Goal: Information Seeking & Learning: Learn about a topic

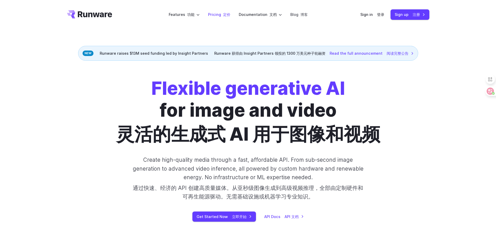
click at [229, 11] on li "Pricing 定价" at bounding box center [219, 14] width 31 height 14
click at [224, 15] on font "定价" at bounding box center [226, 14] width 7 height 5
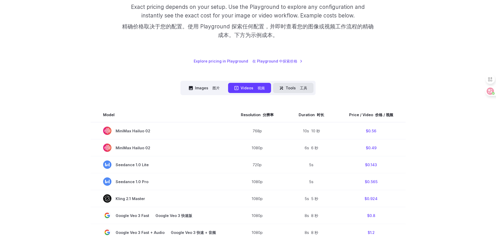
scroll to position [122, 0]
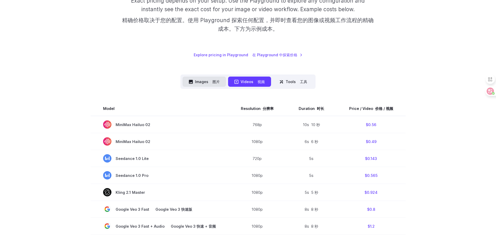
click at [214, 83] on font "图片" at bounding box center [216, 81] width 7 height 5
click at [200, 81] on button "Images 图片" at bounding box center [205, 82] width 44 height 10
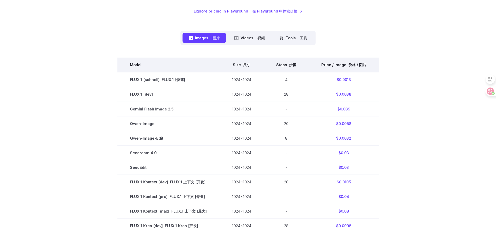
scroll to position [169, 0]
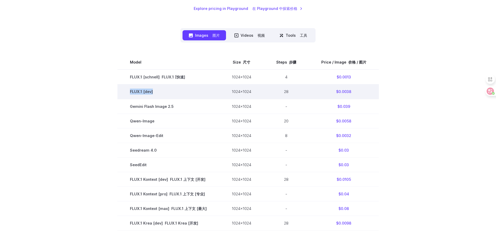
copy td "FLUX.1 [dev]"
drag, startPoint x: 125, startPoint y: 92, endPoint x: 153, endPoint y: 92, distance: 27.9
click at [153, 92] on td "FLUX.1 [dev]" at bounding box center [169, 91] width 102 height 15
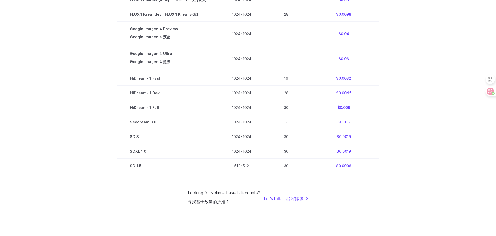
scroll to position [386, 0]
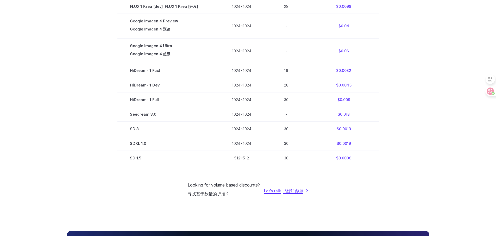
click at [280, 192] on link "Let's talk 让我们谈谈" at bounding box center [286, 191] width 45 height 6
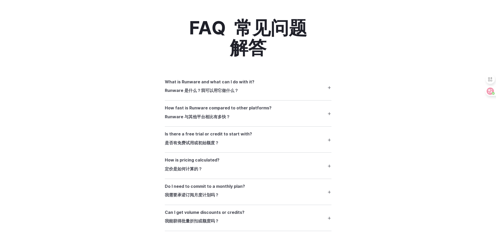
scroll to position [809, 0]
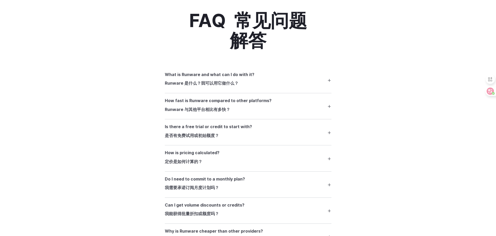
click at [305, 87] on summary "What is Runware and what can I do with it? Runware 是什么？我可以用它做什么？" at bounding box center [248, 79] width 167 height 17
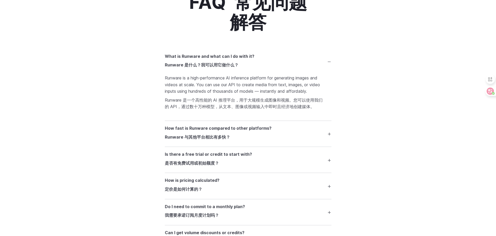
scroll to position [835, 0]
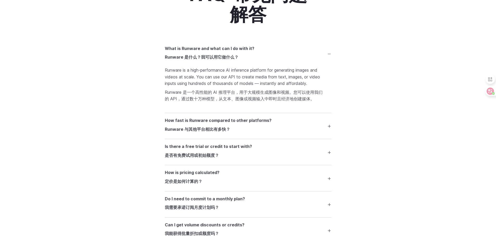
click at [328, 132] on summary "How fast is Runware compared to other platforms? Runware 与其他平台相比有多快？" at bounding box center [248, 125] width 167 height 17
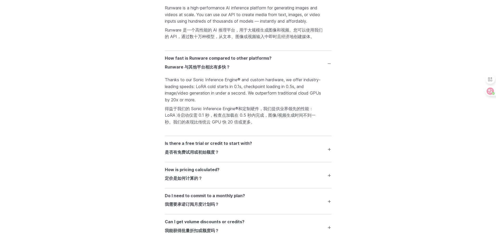
scroll to position [898, 0]
click at [330, 157] on summary "Is there a free trial or credit to start with? 是否有免费试用或初始额度？" at bounding box center [248, 148] width 167 height 17
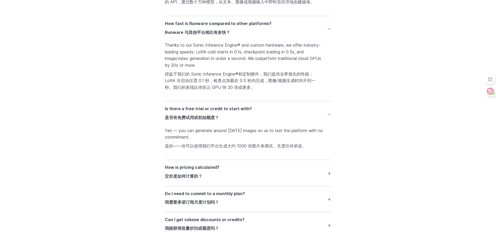
scroll to position [943, 0]
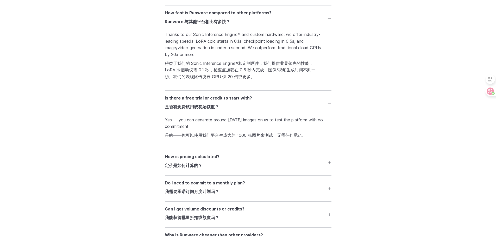
click at [331, 171] on summary "How is pricing calculated? 定价是如何计算的？" at bounding box center [248, 161] width 167 height 17
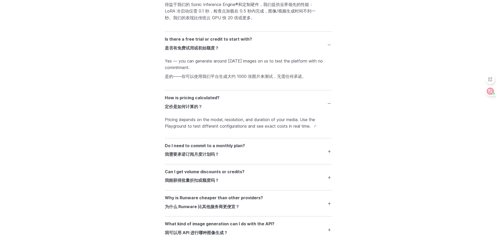
scroll to position [1003, 0]
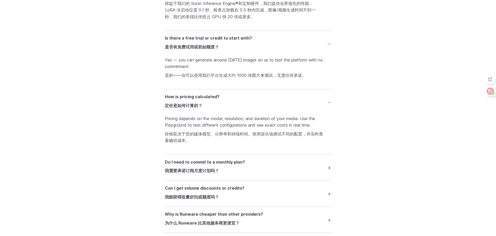
click at [330, 176] on summary "Do I need to commit to a monthly plan? 我需要承诺订阅月度计划吗？" at bounding box center [248, 167] width 167 height 17
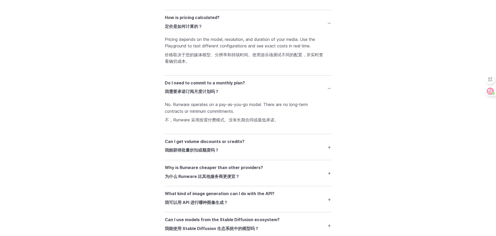
scroll to position [1086, 0]
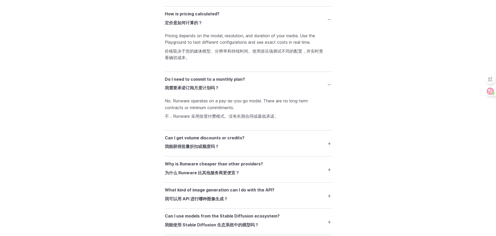
click at [330, 150] on summary "Can I get volume discounts or credits? 我能获得批量折扣或额度吗？" at bounding box center [248, 143] width 167 height 17
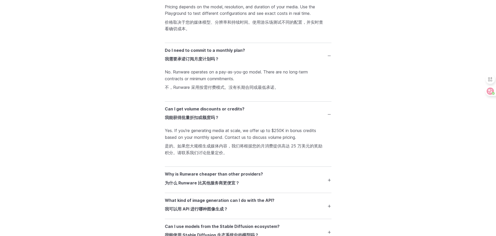
scroll to position [1116, 0]
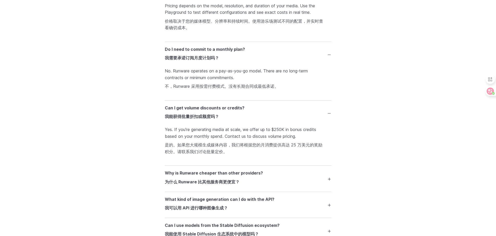
click at [331, 186] on summary "Why is Runware cheaper than other providers? 为什么 Runware 比其他服务商更便宜？" at bounding box center [248, 178] width 167 height 17
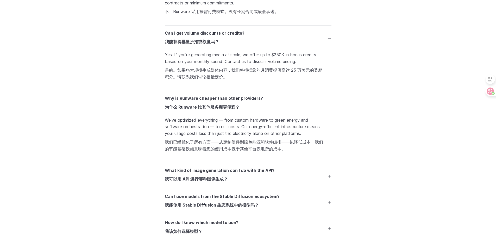
scroll to position [1194, 0]
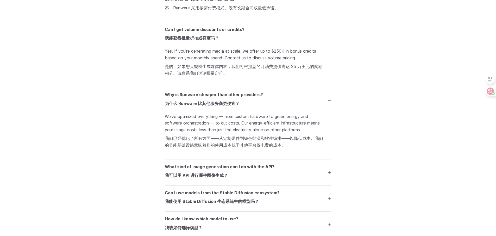
click at [329, 178] on summary "What kind of image generation can I do with the API? 我可以用 API 进行哪种图像生成？" at bounding box center [248, 172] width 167 height 17
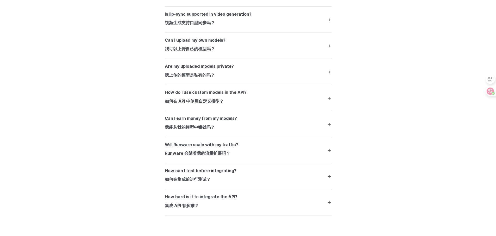
scroll to position [1536, 0]
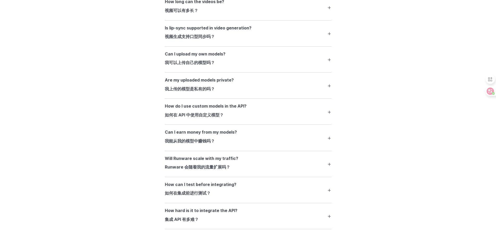
click at [330, 67] on summary "Can I upload my own models? 我可以上传自己的模型吗？" at bounding box center [248, 59] width 167 height 17
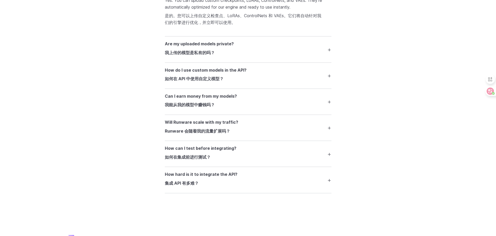
scroll to position [1615, 0]
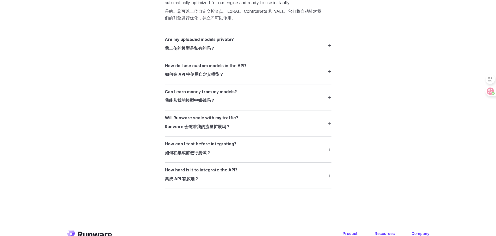
click at [329, 184] on summary "How hard is it to integrate the API? 集成 API 有多难？" at bounding box center [248, 175] width 167 height 17
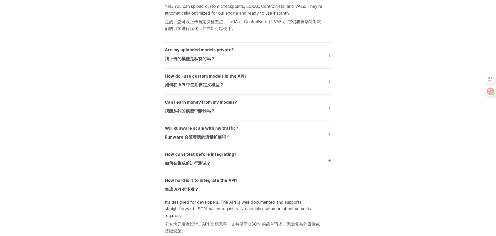
scroll to position [1575, 0]
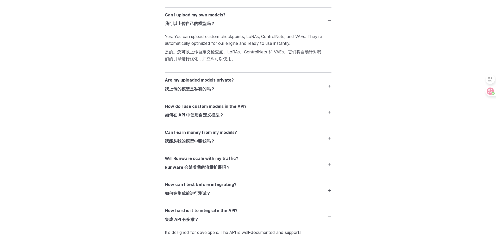
click at [329, 147] on summary "Can I earn money from my models? 我能从我的模型中赚钱吗？" at bounding box center [248, 137] width 167 height 17
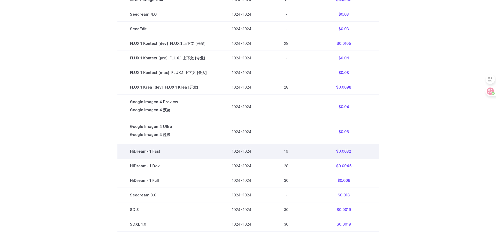
scroll to position [307, 0]
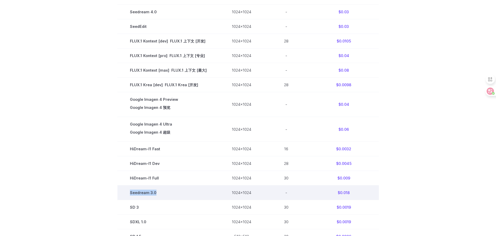
copy td "Seedream 3.0"
drag, startPoint x: 126, startPoint y: 194, endPoint x: 158, endPoint y: 192, distance: 31.9
click at [158, 192] on td "Seedream 3.0" at bounding box center [169, 193] width 102 height 15
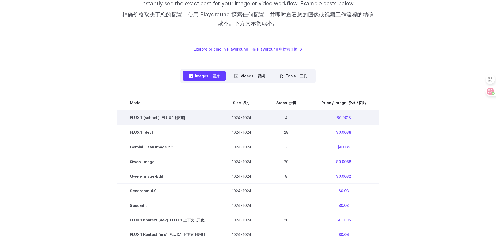
scroll to position [131, 0]
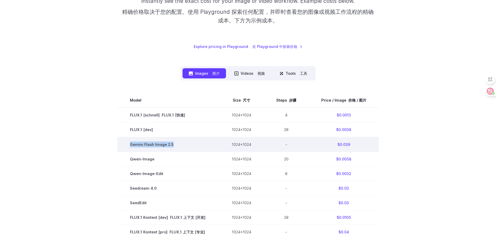
copy span "Gemini Flash Image 2.5"
drag, startPoint x: 134, startPoint y: 145, endPoint x: 173, endPoint y: 145, distance: 38.3
click at [173, 145] on td "Gemini Flash Image 2.5" at bounding box center [169, 144] width 102 height 15
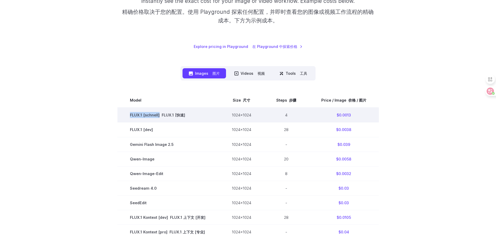
drag, startPoint x: 126, startPoint y: 115, endPoint x: 160, endPoint y: 115, distance: 33.6
click at [160, 115] on td "FLUX.1 [schnell] FLUX.1 [快速]" at bounding box center [169, 115] width 102 height 15
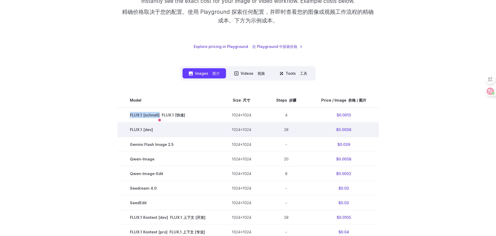
copy td "FLUX.1 [schnell]"
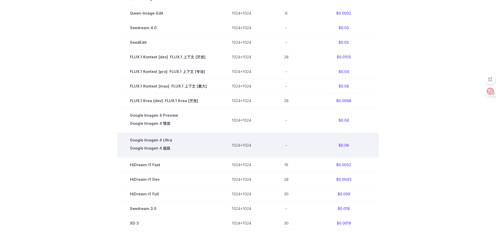
scroll to position [292, 0]
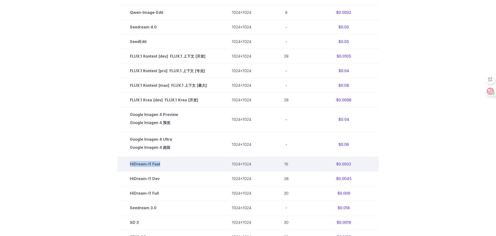
copy td "HiDream-I1 Fast"
drag, startPoint x: 127, startPoint y: 164, endPoint x: 162, endPoint y: 164, distance: 34.9
click at [162, 164] on td "HiDream-I1 Fast" at bounding box center [169, 164] width 102 height 15
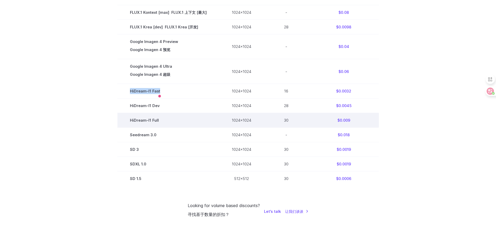
scroll to position [365, 0]
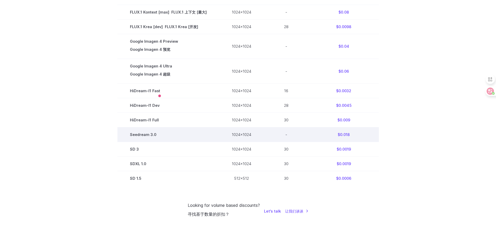
click at [121, 129] on td "Seedream 3.0" at bounding box center [169, 134] width 102 height 15
copy td "Seedream 3.0"
drag, startPoint x: 125, startPoint y: 136, endPoint x: 158, endPoint y: 135, distance: 33.9
click at [158, 135] on td "Seedream 3.0" at bounding box center [169, 134] width 102 height 15
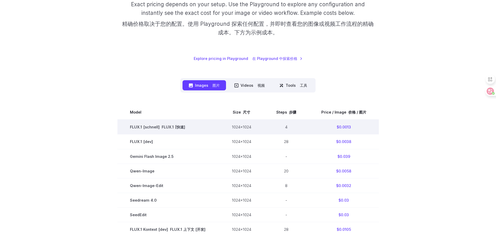
scroll to position [100, 0]
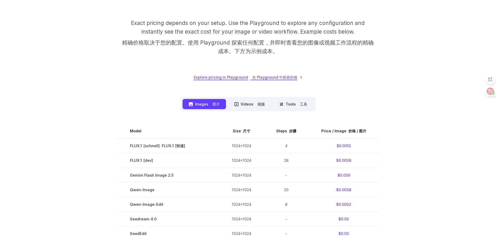
click at [286, 76] on font "在 Playground 中探索价格" at bounding box center [274, 77] width 45 height 5
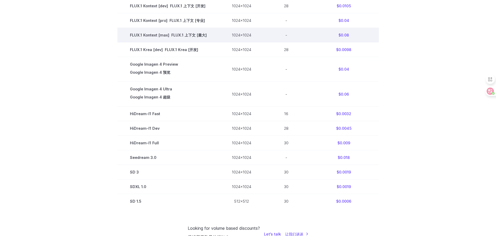
scroll to position [347, 0]
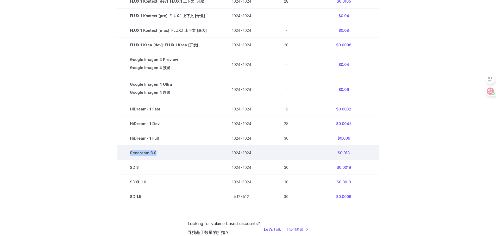
drag, startPoint x: 131, startPoint y: 154, endPoint x: 158, endPoint y: 151, distance: 27.0
click at [158, 151] on td "Seedream 3.0" at bounding box center [169, 153] width 102 height 15
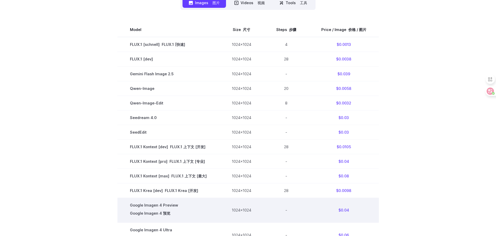
scroll to position [347, 0]
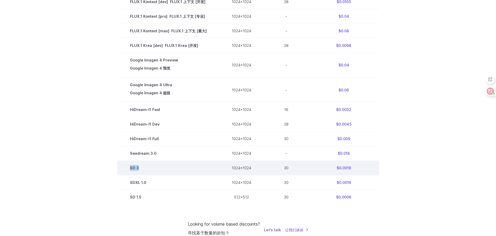
drag, startPoint x: 129, startPoint y: 168, endPoint x: 139, endPoint y: 168, distance: 9.6
click at [139, 168] on td "SD 3" at bounding box center [169, 168] width 102 height 15
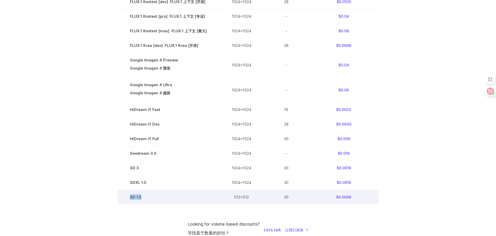
drag, startPoint x: 130, startPoint y: 198, endPoint x: 136, endPoint y: 184, distance: 15.2
click at [145, 197] on td "SD 1.5" at bounding box center [169, 197] width 102 height 15
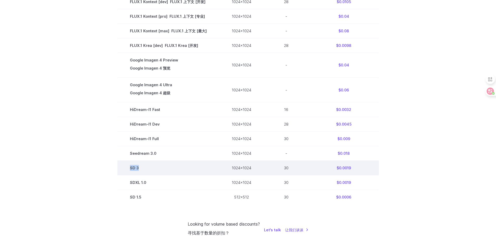
copy td "SD 3"
drag, startPoint x: 130, startPoint y: 170, endPoint x: 143, endPoint y: 169, distance: 13.1
click at [143, 169] on td "SD 3" at bounding box center [169, 168] width 102 height 15
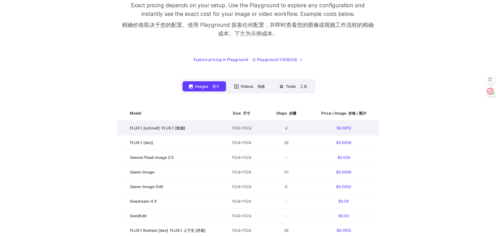
scroll to position [124, 0]
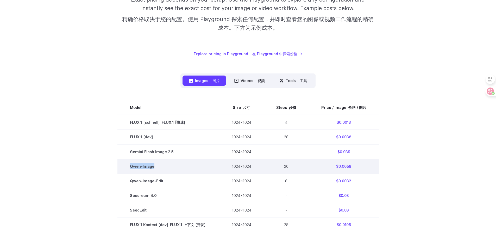
copy td "Qwen-Image"
drag, startPoint x: 122, startPoint y: 167, endPoint x: 156, endPoint y: 164, distance: 34.0
click at [156, 164] on td "Qwen-Image" at bounding box center [169, 166] width 102 height 15
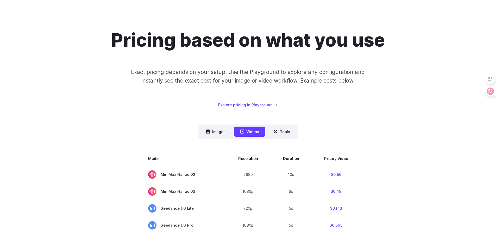
scroll to position [28, 0]
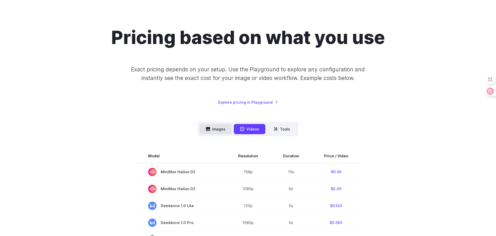
click at [220, 126] on button "Images" at bounding box center [216, 129] width 32 height 10
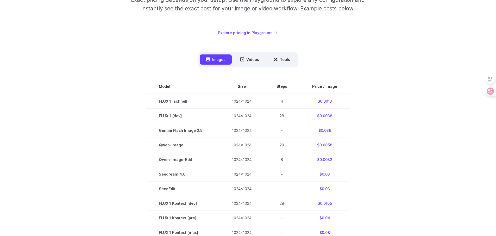
scroll to position [98, 0]
click at [375, 131] on section "Model Size Steps Price / Image FLUX.1 [schnell] 1024x1024 4 $0.0013 FLUX.1 [dev…" at bounding box center [248, 231] width 363 height 307
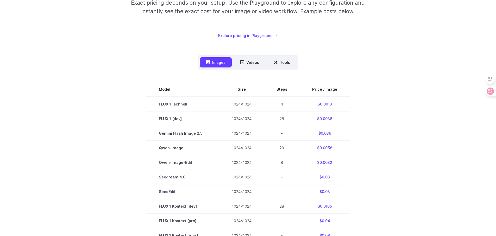
scroll to position [95, 0]
